Goal: Information Seeking & Learning: Learn about a topic

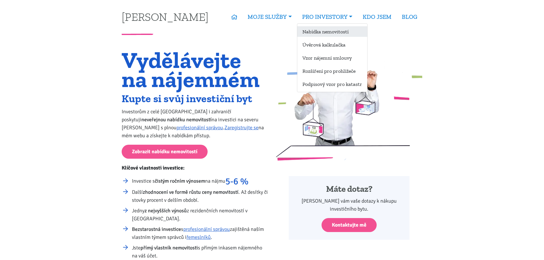
click at [328, 29] on link "Nabídka nemovitostí" at bounding box center [333, 31] width 70 height 11
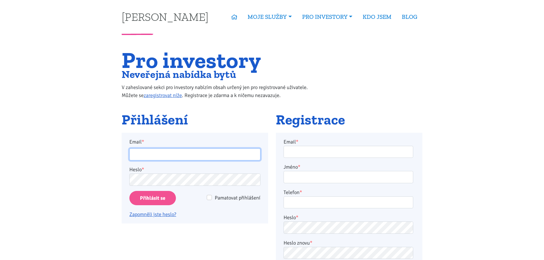
click at [218, 153] on input "Email *" at bounding box center [194, 155] width 131 height 12
type input "sikimar@seznam.cz"
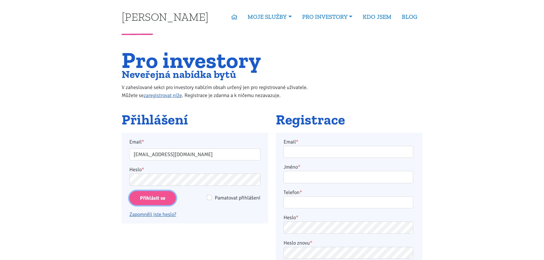
click at [159, 195] on input "Přihlásit se" at bounding box center [152, 198] width 47 height 15
click at [156, 199] on input "Přihlásit se" at bounding box center [152, 198] width 47 height 15
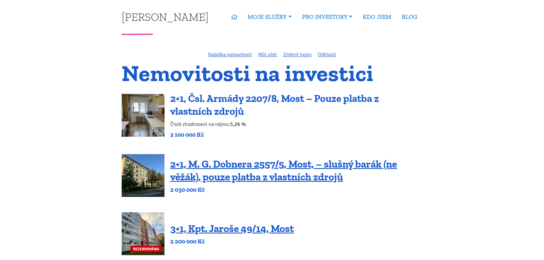
click at [238, 99] on link "2+1, Čsl. Armády 2207/8, Most – Pouze platba z vlastních zdrojů" at bounding box center [274, 104] width 209 height 25
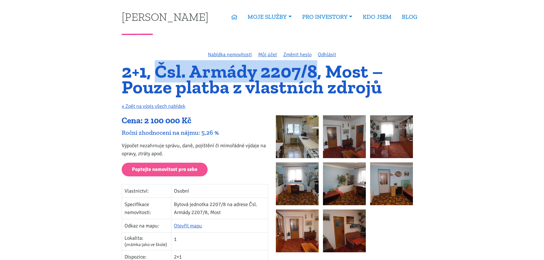
drag, startPoint x: 154, startPoint y: 71, endPoint x: 315, endPoint y: 68, distance: 161.0
click at [315, 68] on h1 "2+1, Čsl. Armády 2207/8, Most – Pouze platba z vlastních zdrojů" at bounding box center [272, 79] width 301 height 31
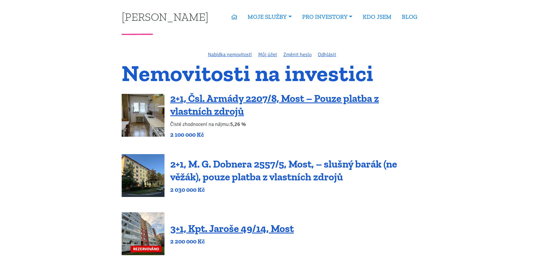
click at [226, 166] on link "2+1, M. G. Dobnera 2557/5, Most, – slušný barák (ne věžák), pouze platba z vlas…" at bounding box center [283, 170] width 227 height 25
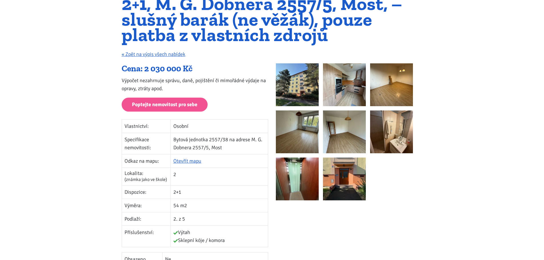
scroll to position [66, 0]
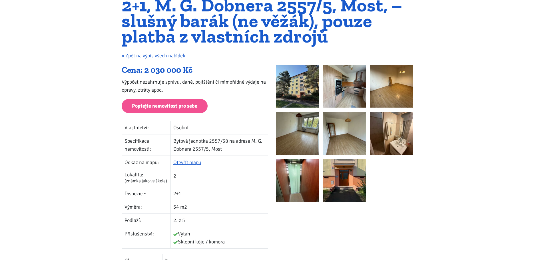
click at [293, 81] on img at bounding box center [297, 86] width 43 height 43
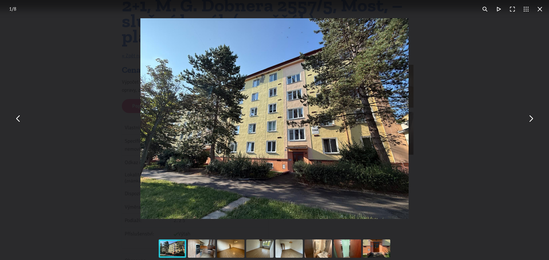
click at [531, 122] on button "You can close this modal content with the ESC key" at bounding box center [531, 119] width 14 height 14
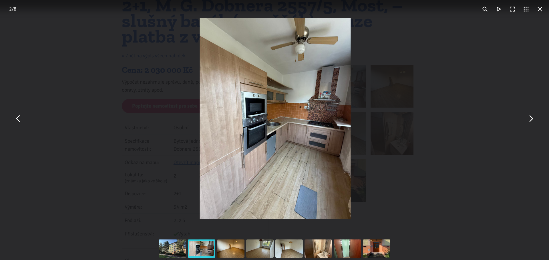
click at [531, 122] on button "You can close this modal content with the ESC key" at bounding box center [531, 119] width 14 height 14
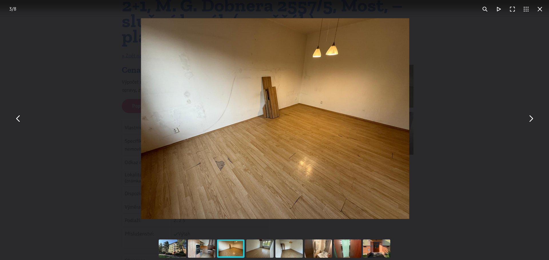
click at [531, 122] on button "You can close this modal content with the ESC key" at bounding box center [531, 119] width 14 height 14
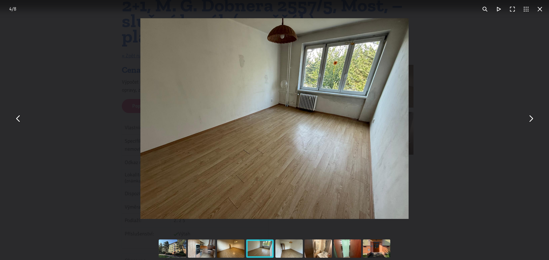
click at [531, 122] on button "You can close this modal content with the ESC key" at bounding box center [531, 119] width 14 height 14
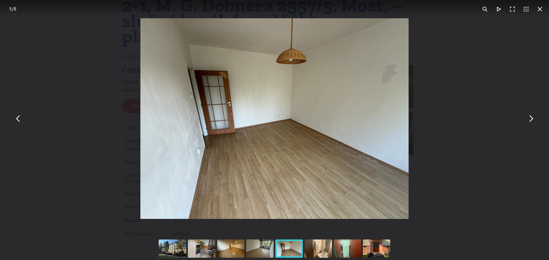
click at [531, 122] on button "You can close this modal content with the ESC key" at bounding box center [531, 119] width 14 height 14
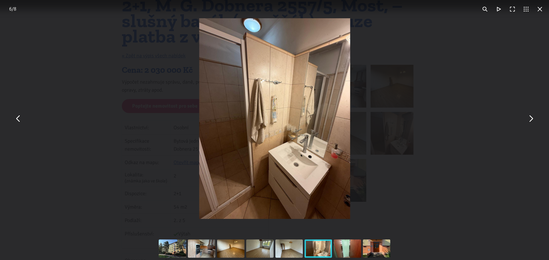
click at [531, 122] on button "You can close this modal content with the ESC key" at bounding box center [531, 119] width 14 height 14
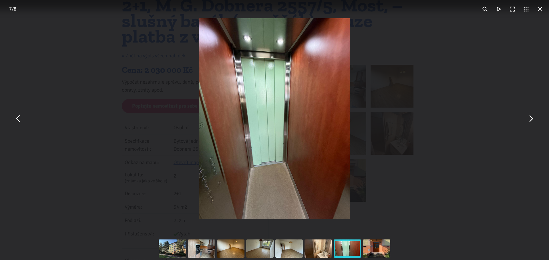
click at [531, 122] on button "You can close this modal content with the ESC key" at bounding box center [531, 119] width 14 height 14
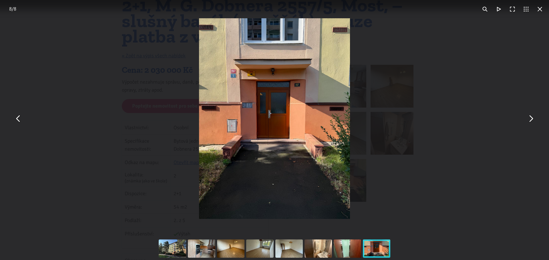
click at [531, 122] on button "You can close this modal content with the ESC key" at bounding box center [531, 119] width 14 height 14
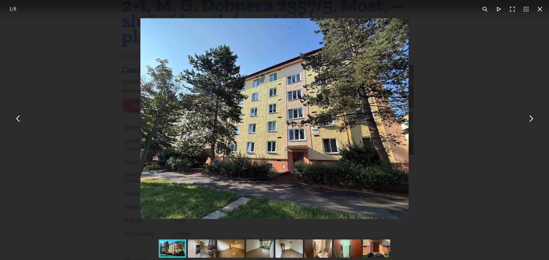
click at [531, 122] on button "You can close this modal content with the ESC key" at bounding box center [531, 119] width 14 height 14
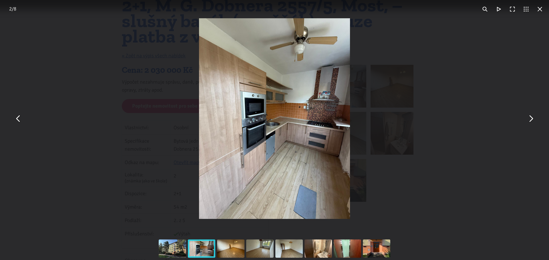
click at [540, 7] on button "You can close this modal content with the ESC key" at bounding box center [540, 9] width 14 height 14
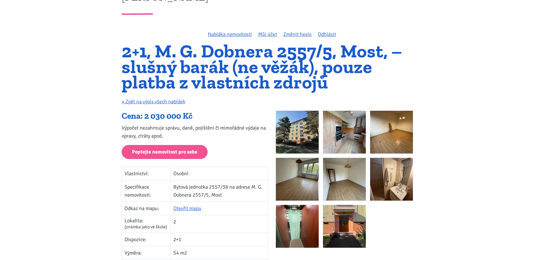
scroll to position [20, 0]
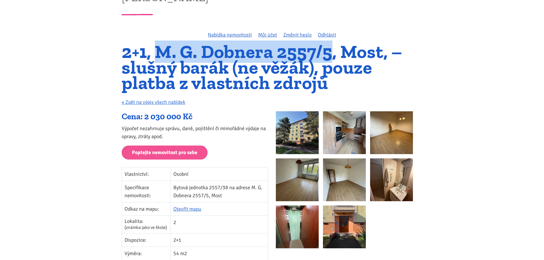
drag, startPoint x: 157, startPoint y: 52, endPoint x: 330, endPoint y: 53, distance: 172.9
click at [330, 53] on h1 "2+1, M. G. Dobnera 2557/5, Most, – slušný barák (ne věžák), pouze platba z vlas…" at bounding box center [272, 67] width 301 height 47
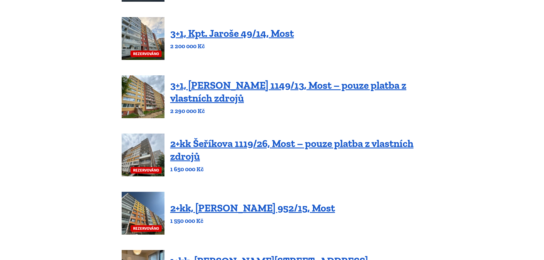
scroll to position [196, 0]
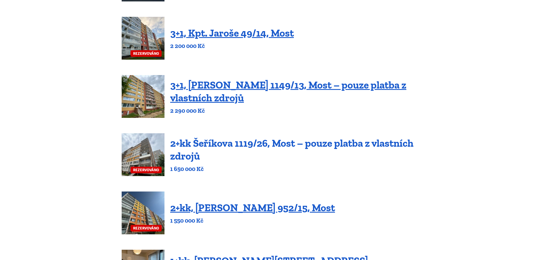
click at [232, 145] on link "2+kk Šeříkova 1119/26, Most – pouze platba z vlastních zdrojů" at bounding box center [292, 149] width 244 height 25
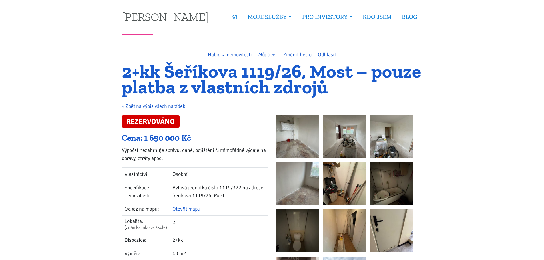
click at [296, 135] on img at bounding box center [297, 136] width 43 height 43
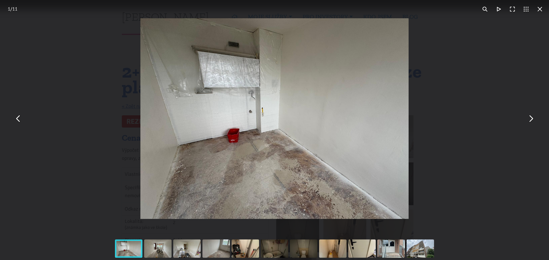
click at [530, 123] on button "You can close this modal content with the ESC key" at bounding box center [531, 119] width 14 height 14
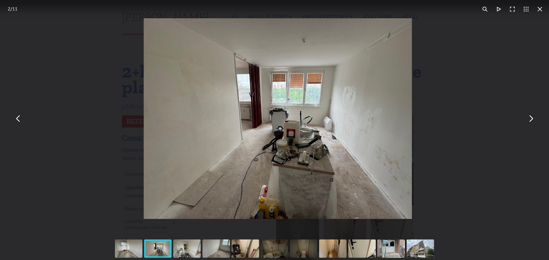
click at [530, 123] on button "You can close this modal content with the ESC key" at bounding box center [531, 119] width 14 height 14
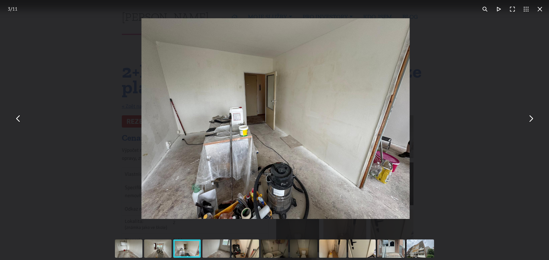
click at [530, 123] on button "You can close this modal content with the ESC key" at bounding box center [531, 119] width 14 height 14
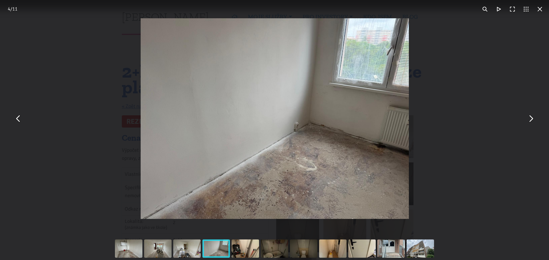
click at [530, 123] on button "You can close this modal content with the ESC key" at bounding box center [531, 119] width 14 height 14
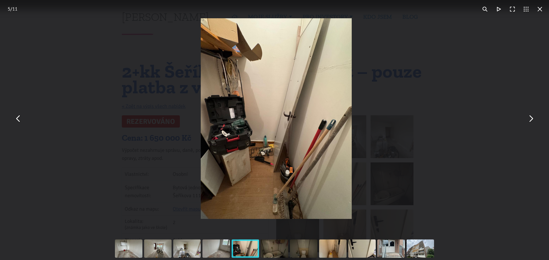
click at [530, 123] on button "You can close this modal content with the ESC key" at bounding box center [531, 119] width 14 height 14
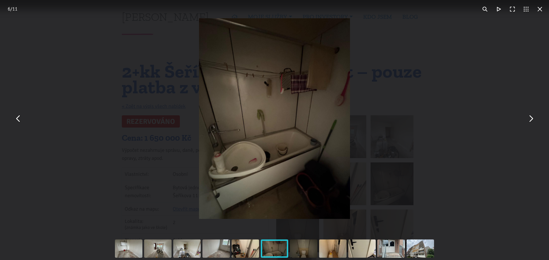
click at [530, 123] on button "You can close this modal content with the ESC key" at bounding box center [531, 119] width 14 height 14
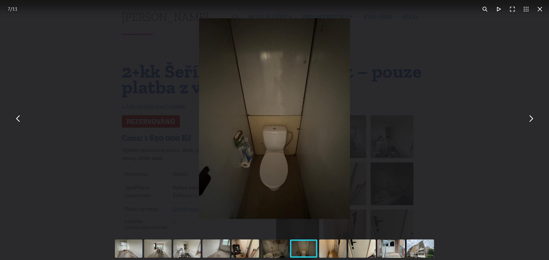
click at [537, 7] on button "You can close this modal content with the ESC key" at bounding box center [540, 9] width 14 height 14
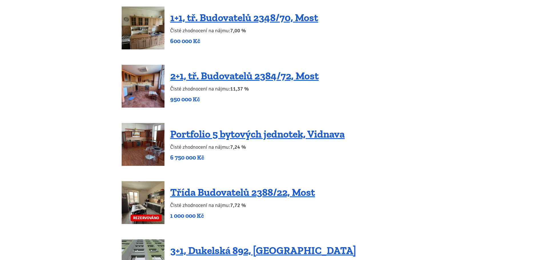
scroll to position [1090, 0]
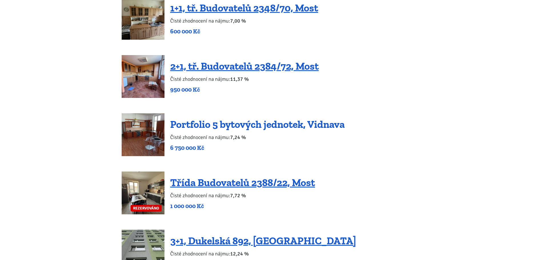
click at [273, 118] on link "Portfolio 5 bytových jednotek, Vidnava" at bounding box center [257, 124] width 175 height 12
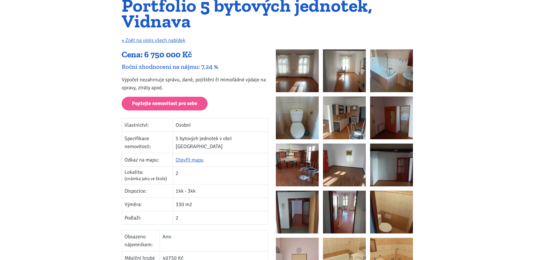
scroll to position [66, 0]
click at [294, 71] on img at bounding box center [297, 71] width 43 height 43
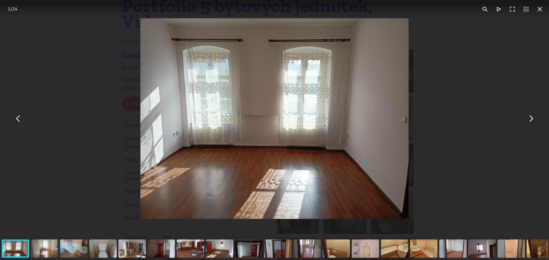
click at [528, 119] on button "You can close this modal content with the ESC key" at bounding box center [531, 119] width 14 height 14
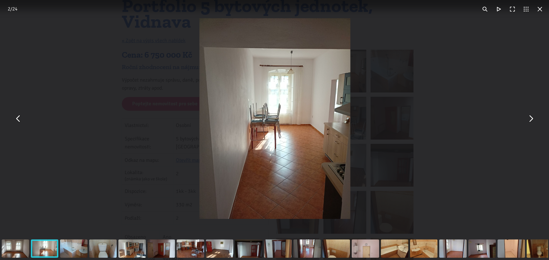
click at [528, 119] on button "You can close this modal content with the ESC key" at bounding box center [531, 119] width 14 height 14
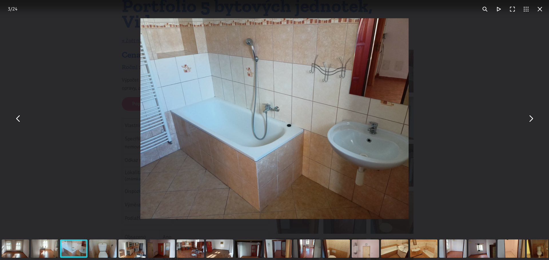
click at [528, 119] on button "You can close this modal content with the ESC key" at bounding box center [531, 119] width 14 height 14
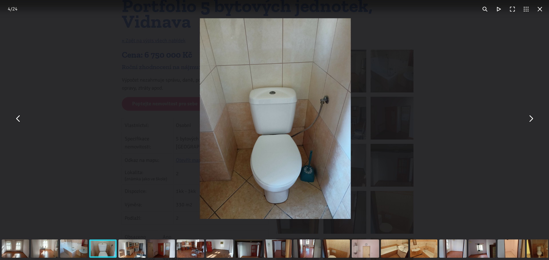
click at [528, 119] on button "You can close this modal content with the ESC key" at bounding box center [531, 119] width 14 height 14
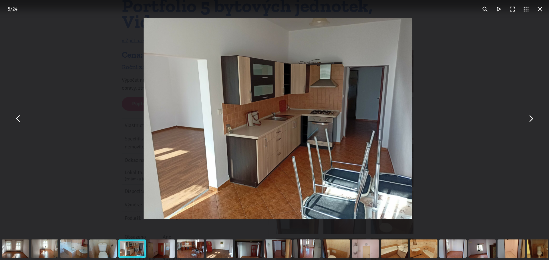
click at [528, 119] on button "You can close this modal content with the ESC key" at bounding box center [531, 119] width 14 height 14
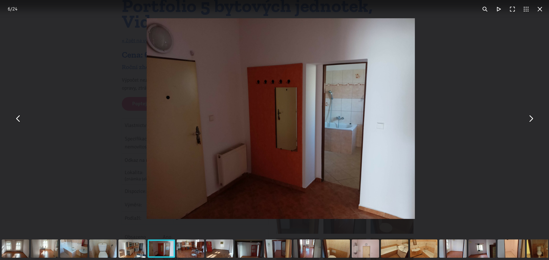
click at [528, 119] on button "You can close this modal content with the ESC key" at bounding box center [531, 119] width 14 height 14
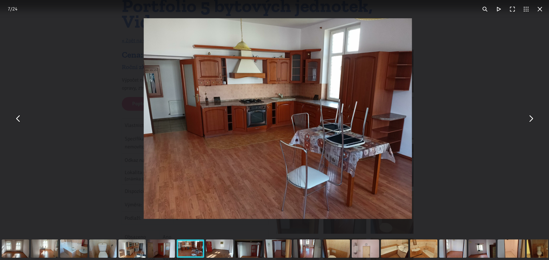
click at [528, 119] on button "You can close this modal content with the ESC key" at bounding box center [531, 119] width 14 height 14
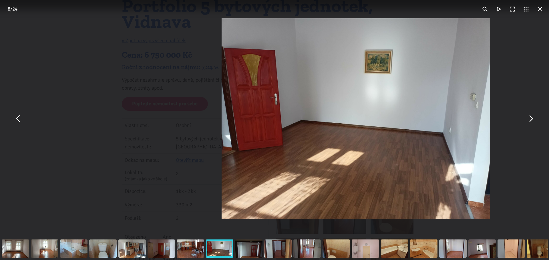
click at [528, 119] on button "You can close this modal content with the ESC key" at bounding box center [531, 119] width 14 height 14
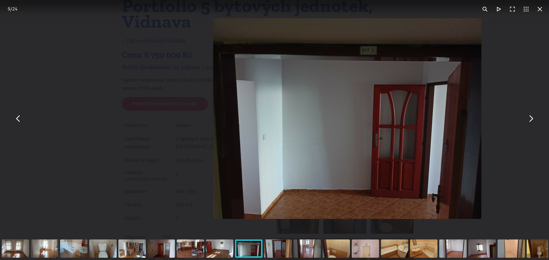
click at [528, 119] on button "You can close this modal content with the ESC key" at bounding box center [531, 119] width 14 height 14
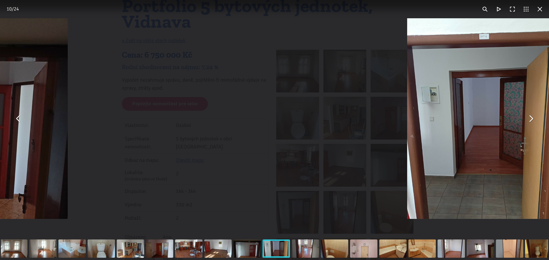
click at [528, 119] on button "You can close this modal content with the ESC key" at bounding box center [531, 119] width 14 height 14
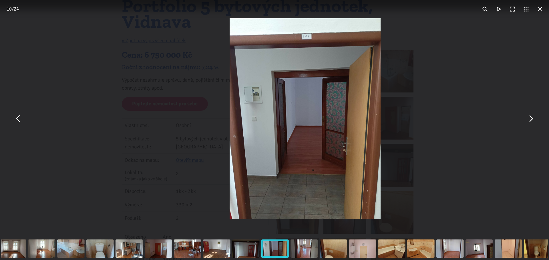
click at [528, 119] on button "You can close this modal content with the ESC key" at bounding box center [531, 119] width 14 height 14
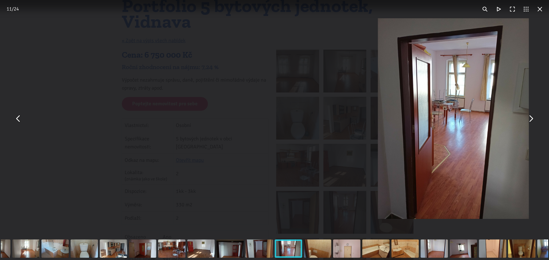
click at [528, 119] on button "You can close this modal content with the ESC key" at bounding box center [531, 119] width 14 height 14
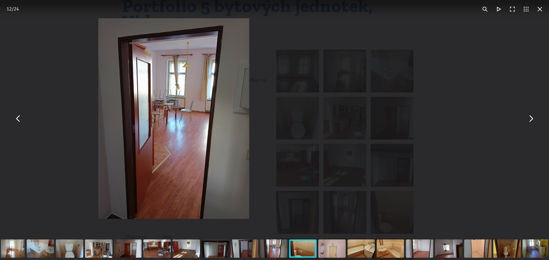
click at [528, 119] on button "You can close this modal content with the ESC key" at bounding box center [531, 119] width 14 height 14
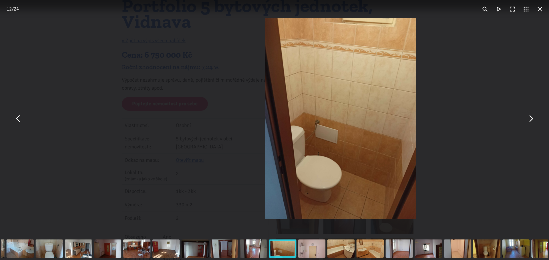
click at [528, 119] on button "You can close this modal content with the ESC key" at bounding box center [531, 119] width 14 height 14
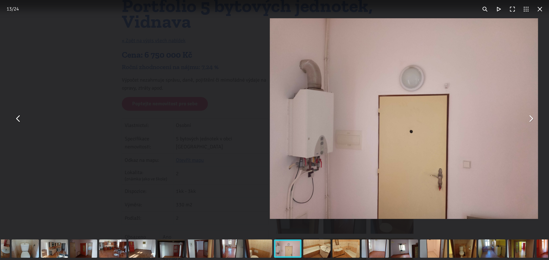
click at [528, 119] on button "You can close this modal content with the ESC key" at bounding box center [531, 119] width 14 height 14
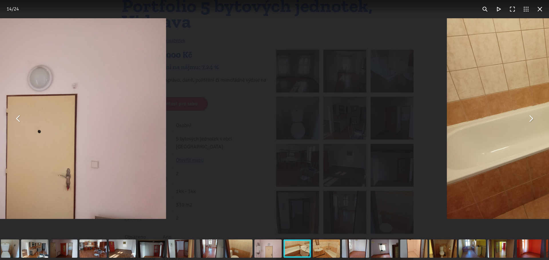
click at [528, 119] on button "You can close this modal content with the ESC key" at bounding box center [531, 119] width 14 height 14
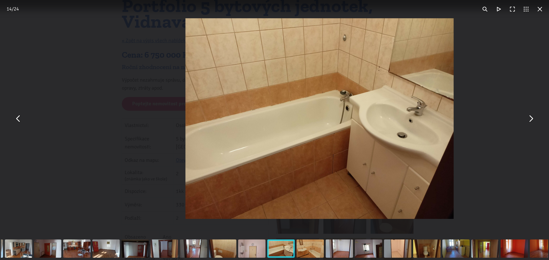
click at [528, 119] on button "You can close this modal content with the ESC key" at bounding box center [531, 119] width 14 height 14
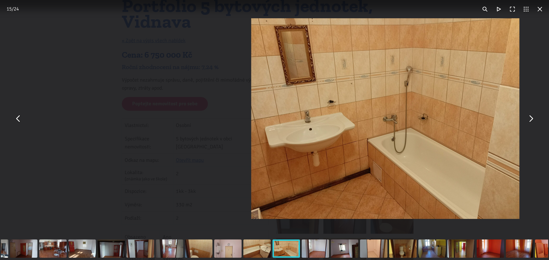
click at [528, 119] on button "You can close this modal content with the ESC key" at bounding box center [531, 119] width 14 height 14
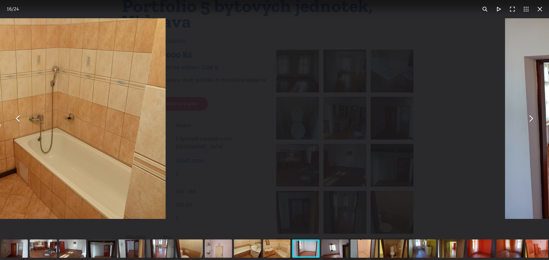
click at [528, 119] on button "You can close this modal content with the ESC key" at bounding box center [531, 119] width 14 height 14
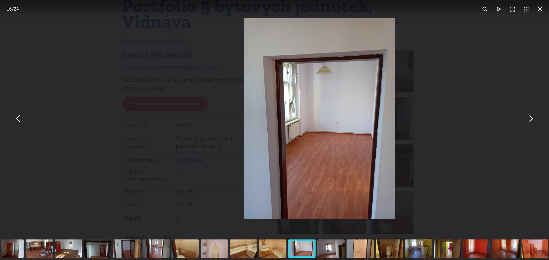
click at [528, 119] on button "You can close this modal content with the ESC key" at bounding box center [531, 119] width 14 height 14
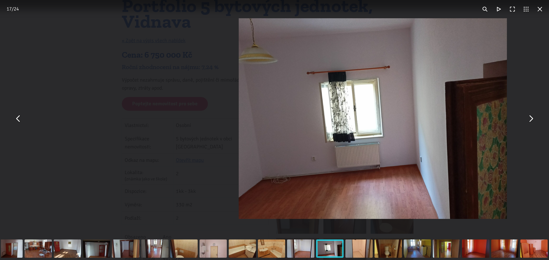
click at [528, 119] on button "You can close this modal content with the ESC key" at bounding box center [531, 119] width 14 height 14
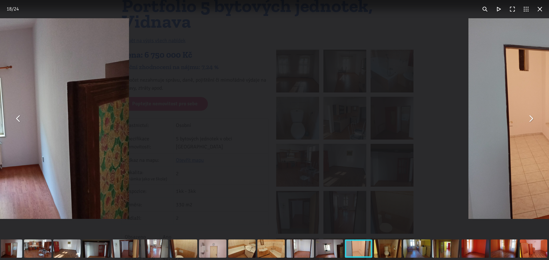
click at [528, 119] on button "You can close this modal content with the ESC key" at bounding box center [531, 119] width 14 height 14
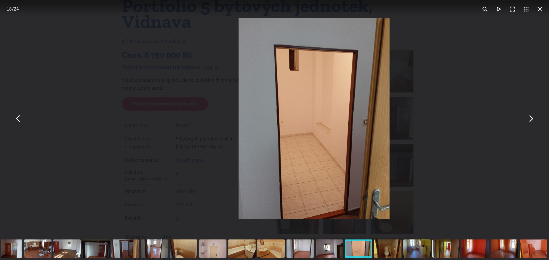
click at [528, 119] on button "You can close this modal content with the ESC key" at bounding box center [531, 119] width 14 height 14
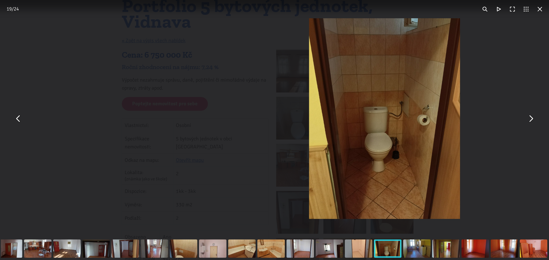
click at [528, 119] on button "You can close this modal content with the ESC key" at bounding box center [531, 119] width 14 height 14
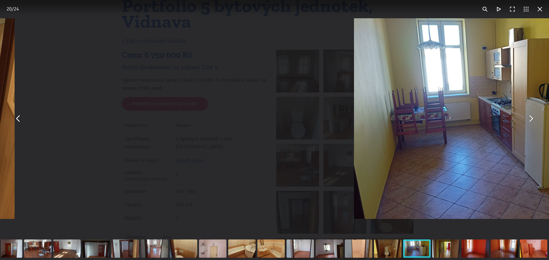
click at [528, 119] on button "You can close this modal content with the ESC key" at bounding box center [531, 119] width 14 height 14
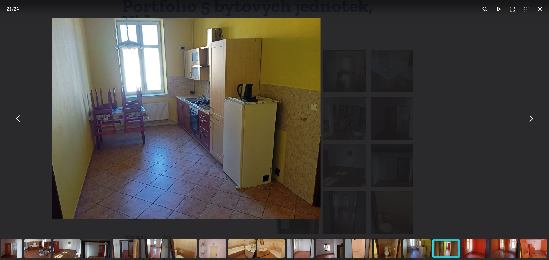
click at [528, 119] on button "You can close this modal content with the ESC key" at bounding box center [531, 119] width 14 height 14
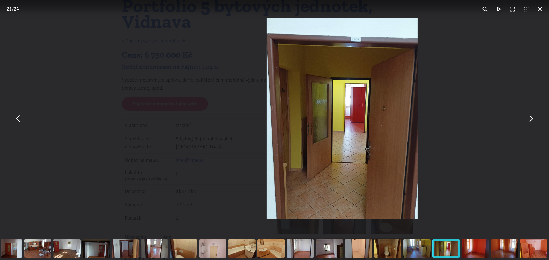
click at [528, 119] on button "You can close this modal content with the ESC key" at bounding box center [531, 119] width 14 height 14
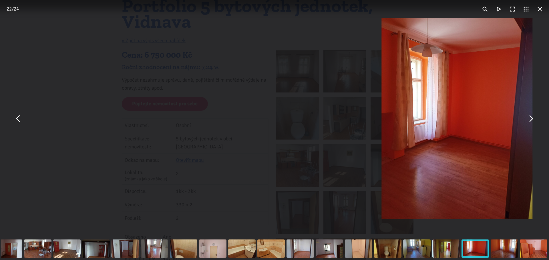
click at [528, 119] on button "You can close this modal content with the ESC key" at bounding box center [531, 119] width 14 height 14
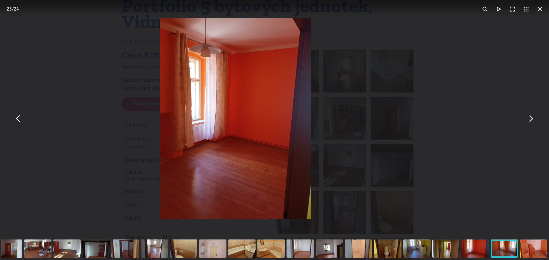
click at [528, 119] on button "You can close this modal content with the ESC key" at bounding box center [531, 119] width 14 height 14
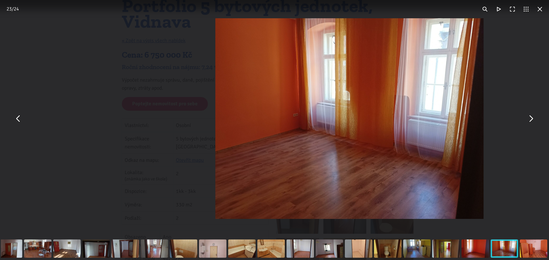
click at [528, 119] on button "You can close this modal content with the ESC key" at bounding box center [531, 119] width 14 height 14
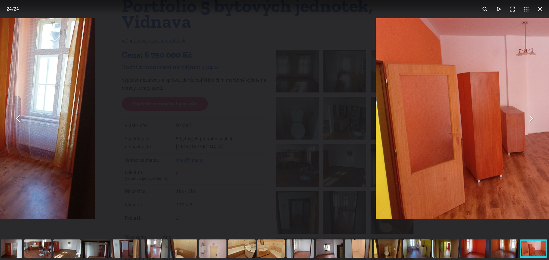
click at [528, 119] on button "You can close this modal content with the ESC key" at bounding box center [531, 119] width 14 height 14
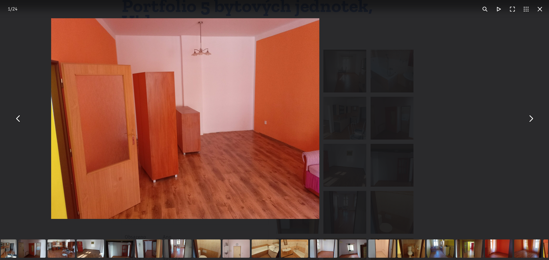
click at [528, 119] on button "You can close this modal content with the ESC key" at bounding box center [531, 119] width 14 height 14
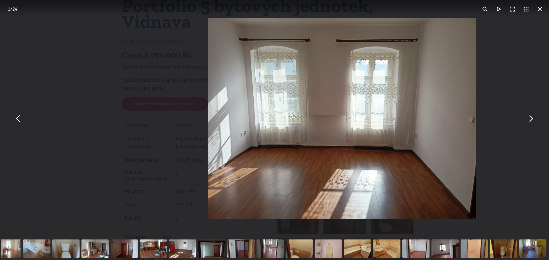
click at [528, 119] on button "You can close this modal content with the ESC key" at bounding box center [531, 119] width 14 height 14
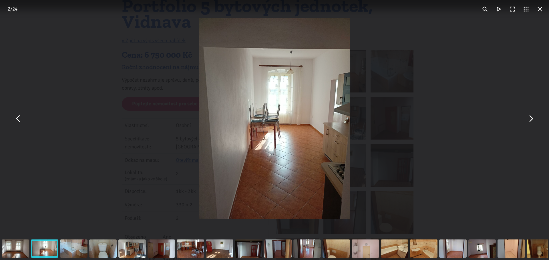
click at [539, 9] on button "You can close this modal content with the ESC key" at bounding box center [540, 9] width 14 height 14
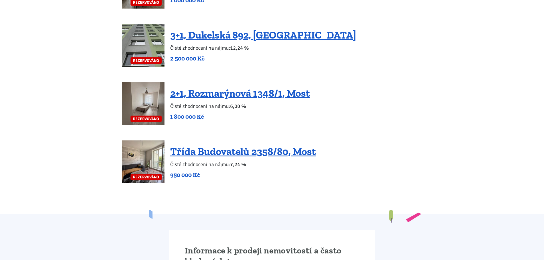
scroll to position [1296, 0]
